Goal: Transaction & Acquisition: Purchase product/service

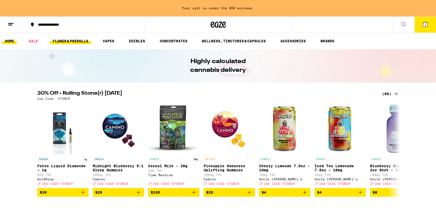
click at [68, 38] on link "FLOWER & PREROLLS" at bounding box center [70, 41] width 41 height 6
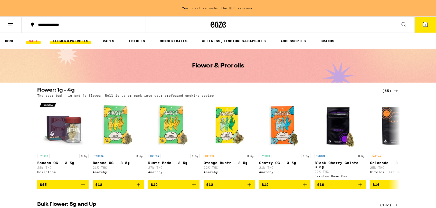
click at [36, 43] on link "SALE" at bounding box center [33, 41] width 14 height 6
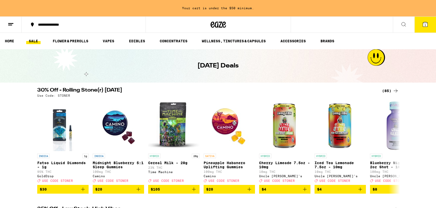
click at [392, 92] on div "(85)" at bounding box center [390, 91] width 17 height 6
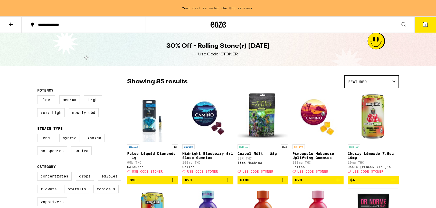
click at [45, 193] on label "Flowers" at bounding box center [48, 189] width 23 height 9
click at [39, 173] on input "Flowers" at bounding box center [38, 173] width 0 height 0
checkbox input "true"
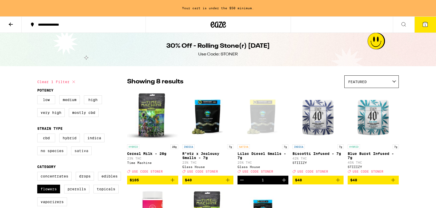
click at [78, 154] on label "Sativa" at bounding box center [81, 151] width 21 height 9
click at [39, 135] on input "Sativa" at bounding box center [38, 135] width 0 height 0
checkbox input "true"
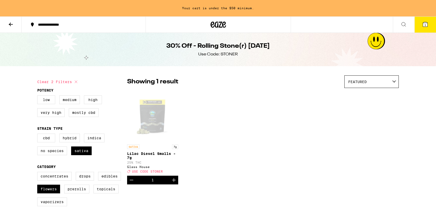
click at [162, 126] on div "Open page for Lilac Diesel Smalls - 7g from Glass House" at bounding box center [152, 116] width 51 height 51
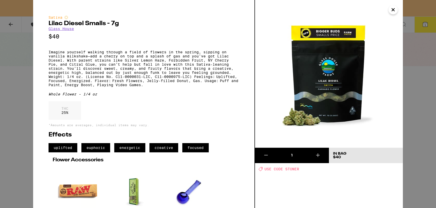
click at [320, 157] on icon at bounding box center [318, 155] width 6 height 6
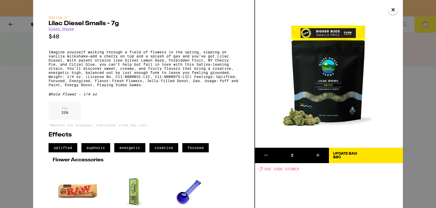
click at [281, 170] on span "USE CODE STONER" at bounding box center [282, 169] width 35 height 4
click at [373, 152] on span "Update Bag $80" at bounding box center [366, 155] width 66 height 7
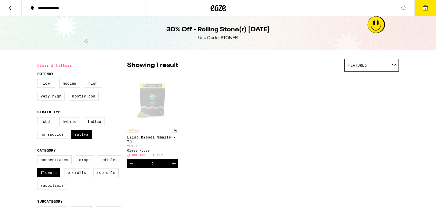
click at [424, 8] on icon at bounding box center [425, 8] width 5 height 5
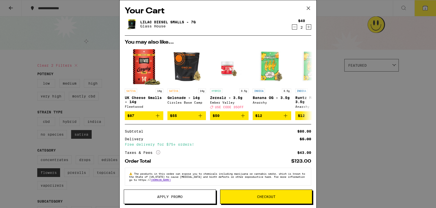
click at [310, 7] on icon at bounding box center [309, 8] width 8 height 8
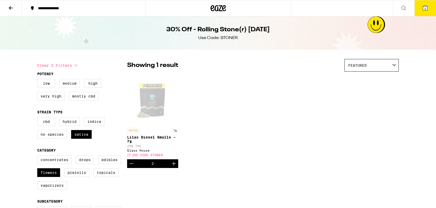
click at [71, 85] on label "Medium" at bounding box center [69, 83] width 21 height 9
click at [39, 80] on input "Medium" at bounding box center [38, 80] width 0 height 0
checkbox input "true"
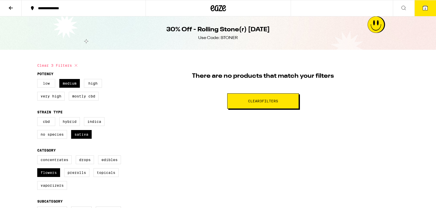
click at [50, 86] on label "Low" at bounding box center [46, 83] width 18 height 9
click at [39, 80] on input "Low" at bounding box center [38, 80] width 0 height 0
checkbox input "true"
click at [51, 93] on label "Very High" at bounding box center [50, 96] width 27 height 9
click at [39, 80] on input "Very High" at bounding box center [38, 80] width 0 height 0
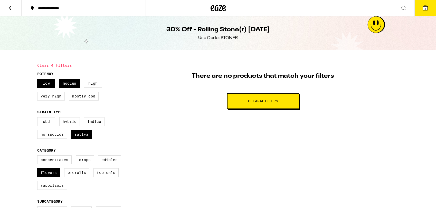
checkbox input "true"
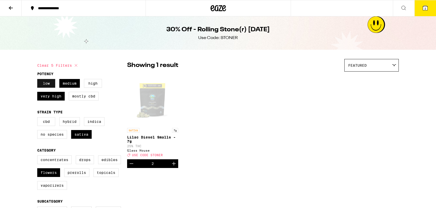
click at [49, 83] on label "Low" at bounding box center [46, 83] width 18 height 9
click at [39, 80] on input "Low" at bounding box center [38, 80] width 0 height 0
checkbox input "false"
click at [66, 82] on label "Medium" at bounding box center [69, 83] width 21 height 9
click at [39, 80] on input "Medium" at bounding box center [38, 80] width 0 height 0
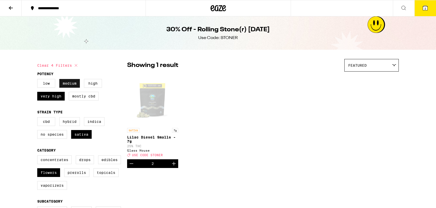
checkbox input "false"
click at [224, 50] on div "30% Off - Rolling Stone(r) [DATE] Use Code: [PERSON_NAME]" at bounding box center [217, 32] width 197 height 33
click at [424, 8] on icon at bounding box center [425, 8] width 5 height 5
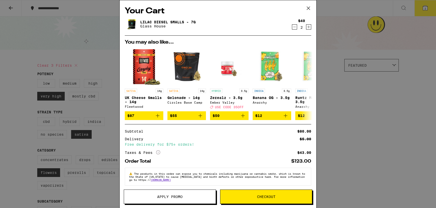
click at [175, 201] on button "Apply Promo" at bounding box center [170, 197] width 92 height 14
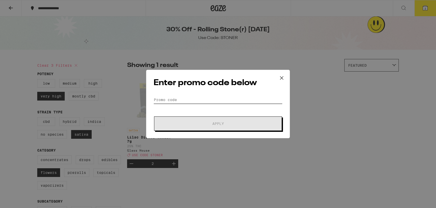
click at [184, 97] on input "Promo Code" at bounding box center [218, 100] width 129 height 8
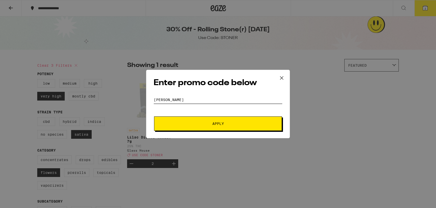
type input "[PERSON_NAME]"
click at [221, 125] on span "Apply" at bounding box center [218, 124] width 12 height 4
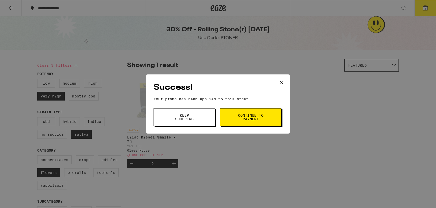
click at [198, 122] on button "Keep Shopping" at bounding box center [185, 117] width 62 height 18
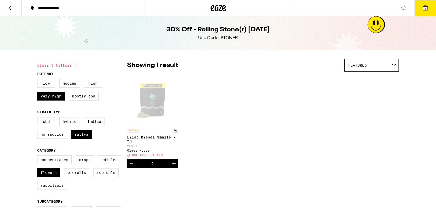
click at [431, 11] on button "2" at bounding box center [426, 8] width 22 height 16
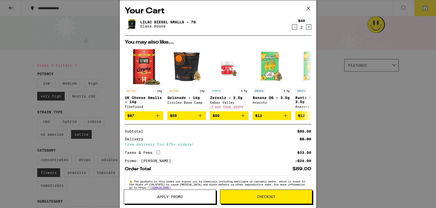
click at [252, 202] on button "Checkout" at bounding box center [266, 197] width 92 height 14
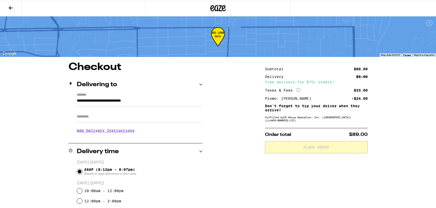
click at [143, 115] on input "Apt/Suite" at bounding box center [140, 117] width 126 height 12
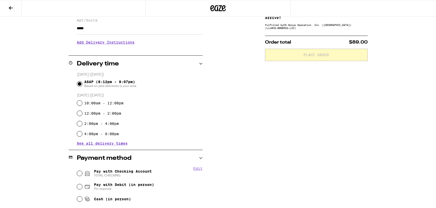
scroll to position [94, 0]
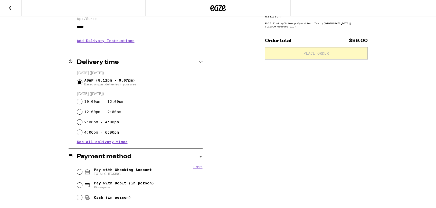
type input "*****"
click at [111, 174] on span "TOTAL CHECKING" at bounding box center [123, 174] width 58 height 4
click at [82, 174] on input "Pay with Checking Account TOTAL CHECKING" at bounding box center [79, 172] width 5 height 5
radio input "true"
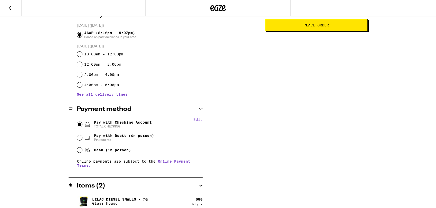
scroll to position [146, 0]
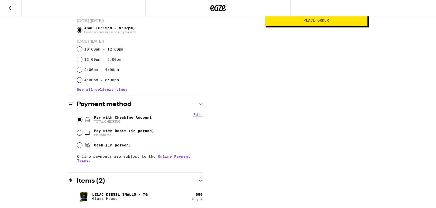
click at [117, 197] on p "Glass House" at bounding box center [119, 199] width 55 height 4
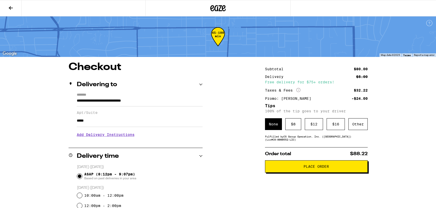
click at [12, 9] on icon at bounding box center [11, 8] width 6 height 6
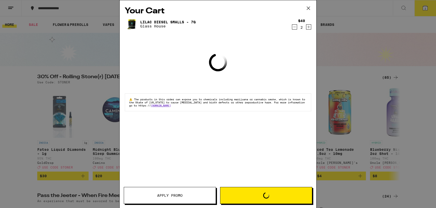
click at [150, 22] on link "Lilac Diesel Smalls - 7g" at bounding box center [167, 22] width 55 height 4
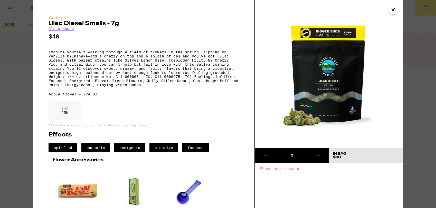
click at [391, 9] on icon "Close" at bounding box center [393, 10] width 6 height 8
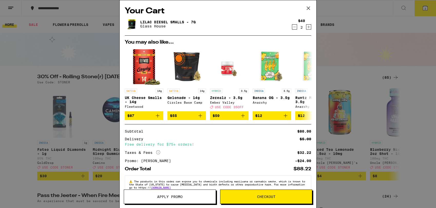
click at [259, 202] on button "Checkout" at bounding box center [266, 197] width 92 height 14
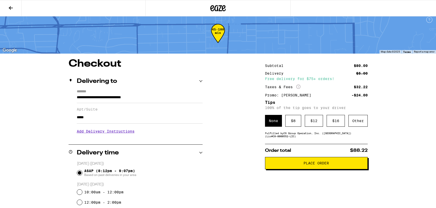
scroll to position [4, 0]
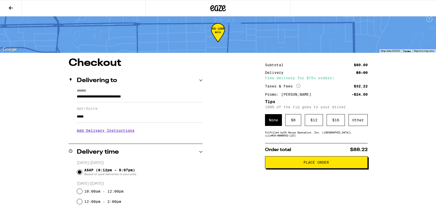
click at [276, 122] on div "None" at bounding box center [273, 120] width 17 height 12
click at [364, 123] on div "Other" at bounding box center [358, 120] width 19 height 12
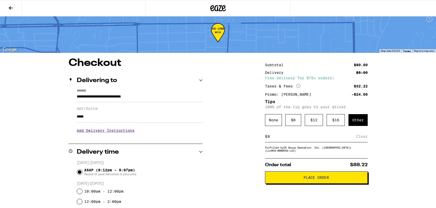
click at [295, 139] on input at bounding box center [311, 136] width 89 height 5
type input "4"
click at [365, 138] on div "Save" at bounding box center [363, 136] width 9 height 11
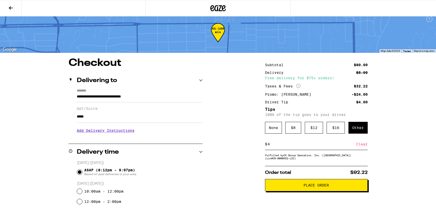
click at [328, 191] on button "Place Order" at bounding box center [316, 185] width 103 height 12
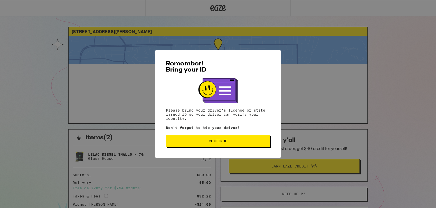
click at [229, 147] on button "Continue" at bounding box center [218, 141] width 104 height 12
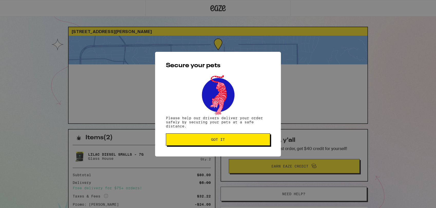
click at [227, 141] on span "Got it" at bounding box center [218, 140] width 96 height 4
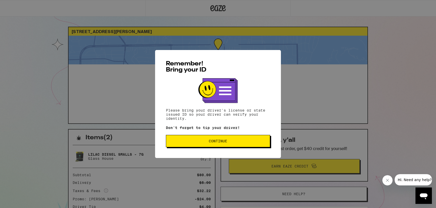
click at [229, 142] on span "Continue" at bounding box center [218, 141] width 96 height 4
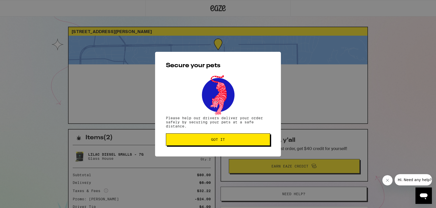
click at [229, 142] on span "Got it" at bounding box center [218, 140] width 96 height 4
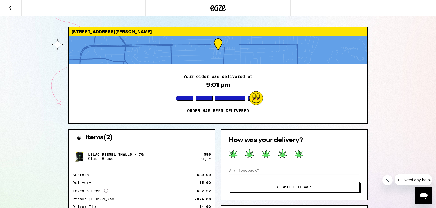
click at [296, 155] on icon at bounding box center [299, 154] width 9 height 10
click at [308, 190] on button "Submit Feedback" at bounding box center [294, 187] width 131 height 10
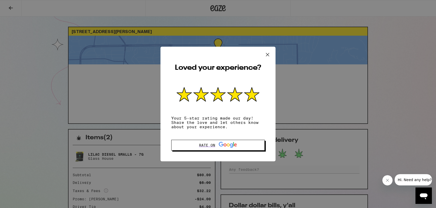
click at [267, 53] on icon at bounding box center [267, 54] width 3 height 3
